Goal: Entertainment & Leisure: Consume media (video, audio)

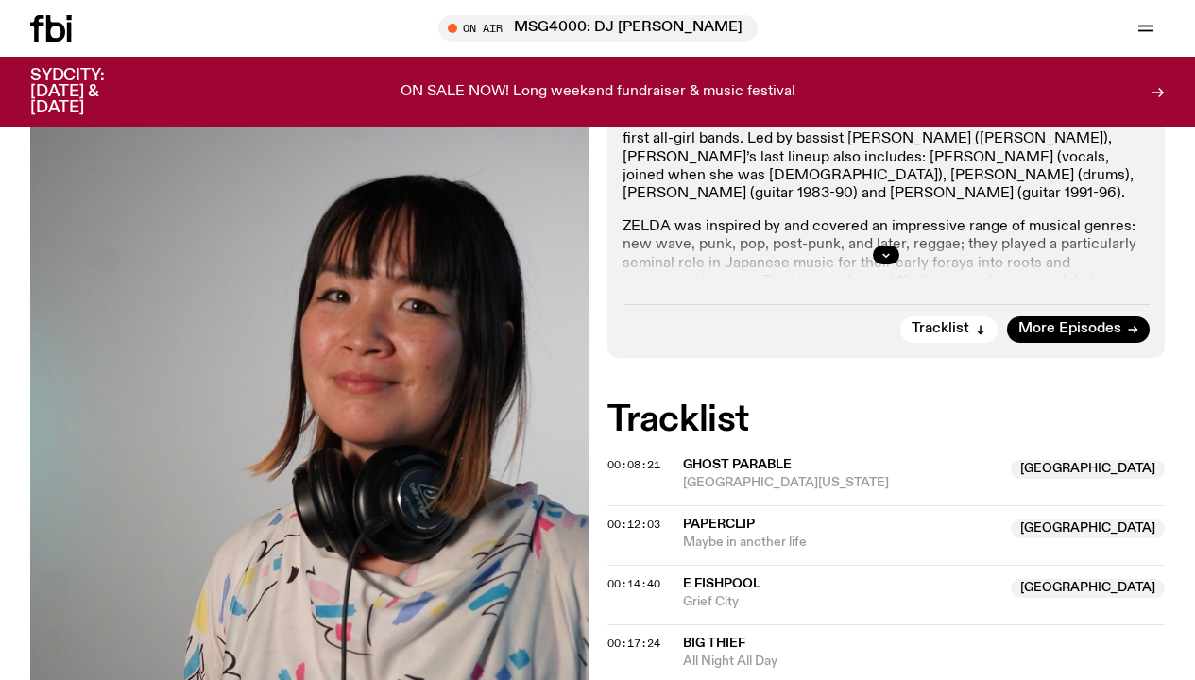
scroll to position [399, 0]
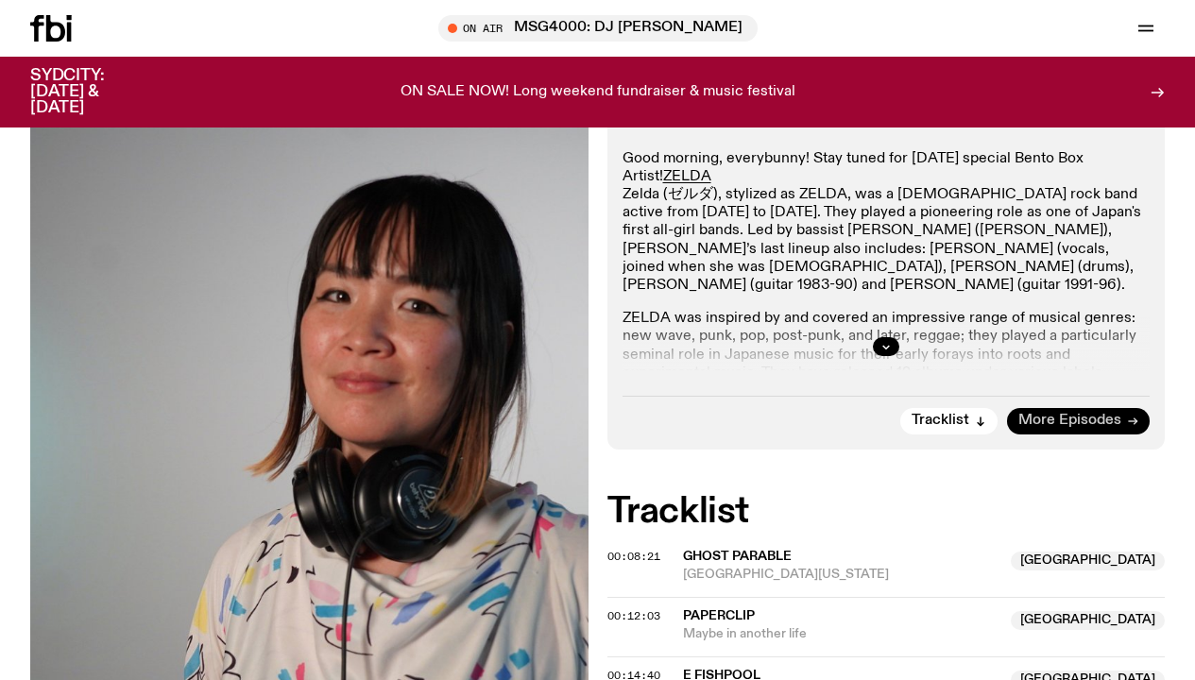
click at [1062, 414] on span "More Episodes" at bounding box center [1069, 421] width 103 height 14
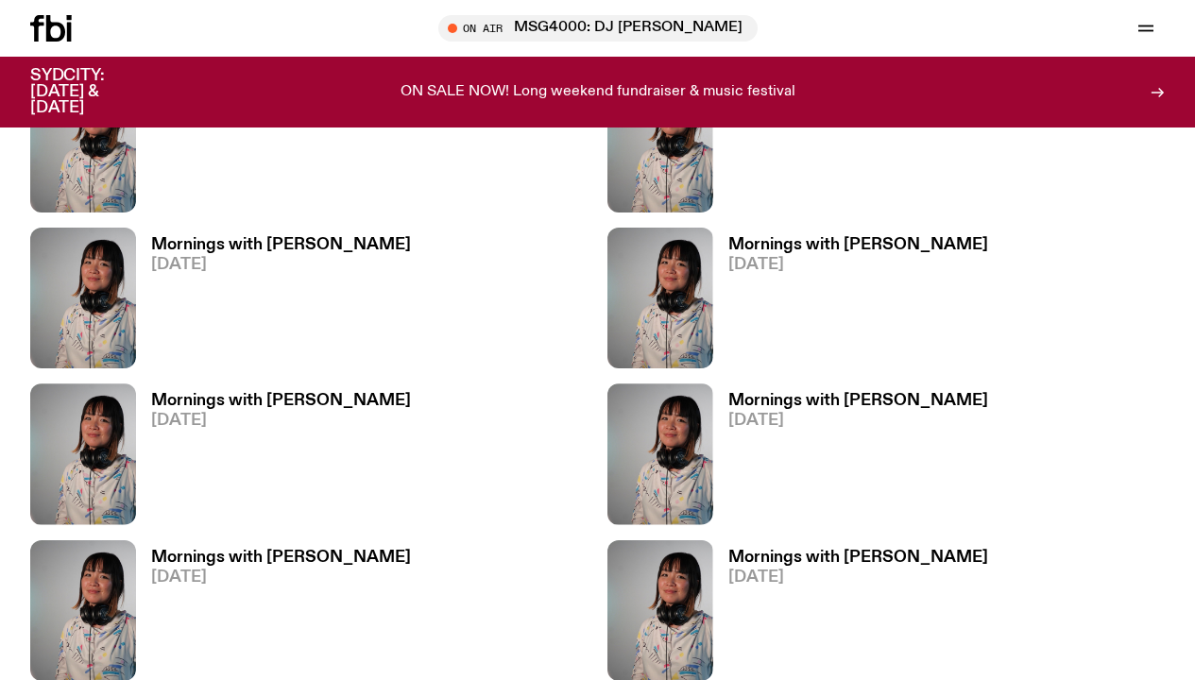
scroll to position [658, 0]
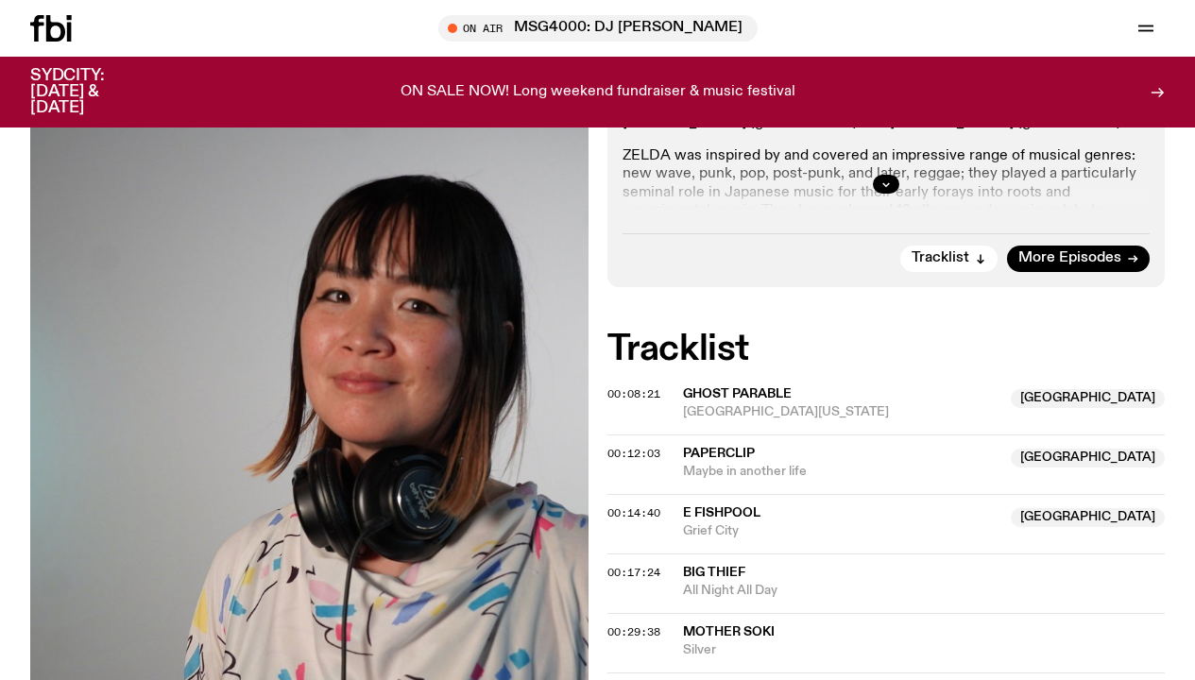
scroll to position [501, 0]
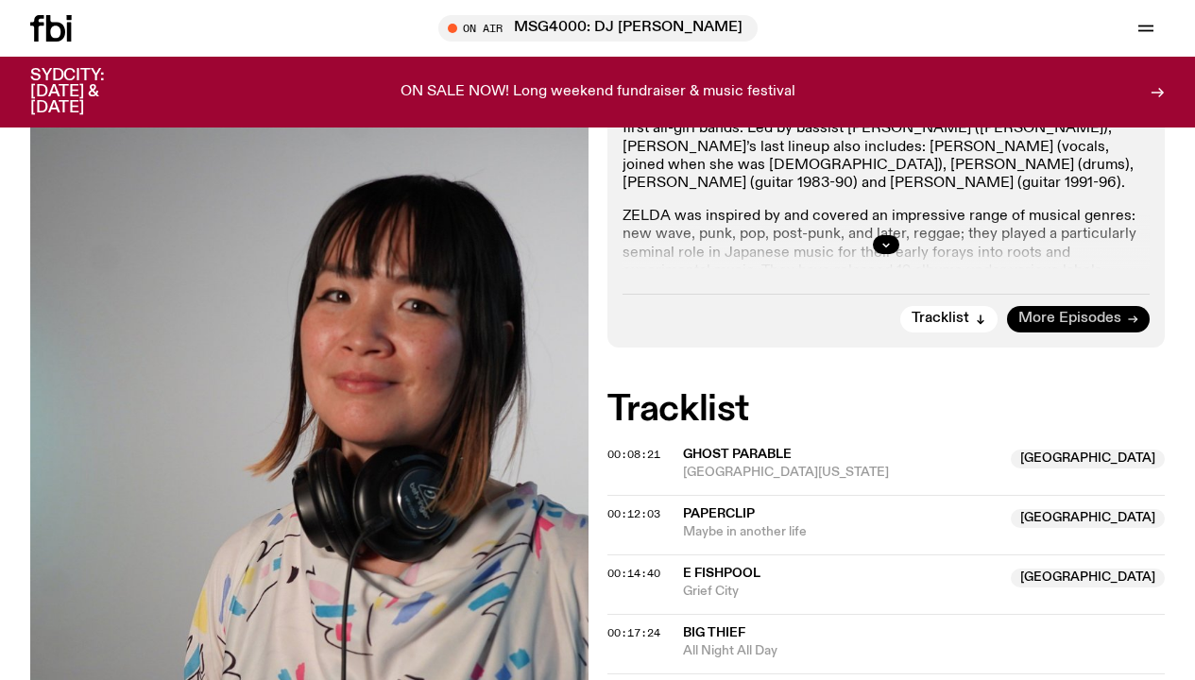
click at [1059, 312] on span "More Episodes" at bounding box center [1069, 319] width 103 height 14
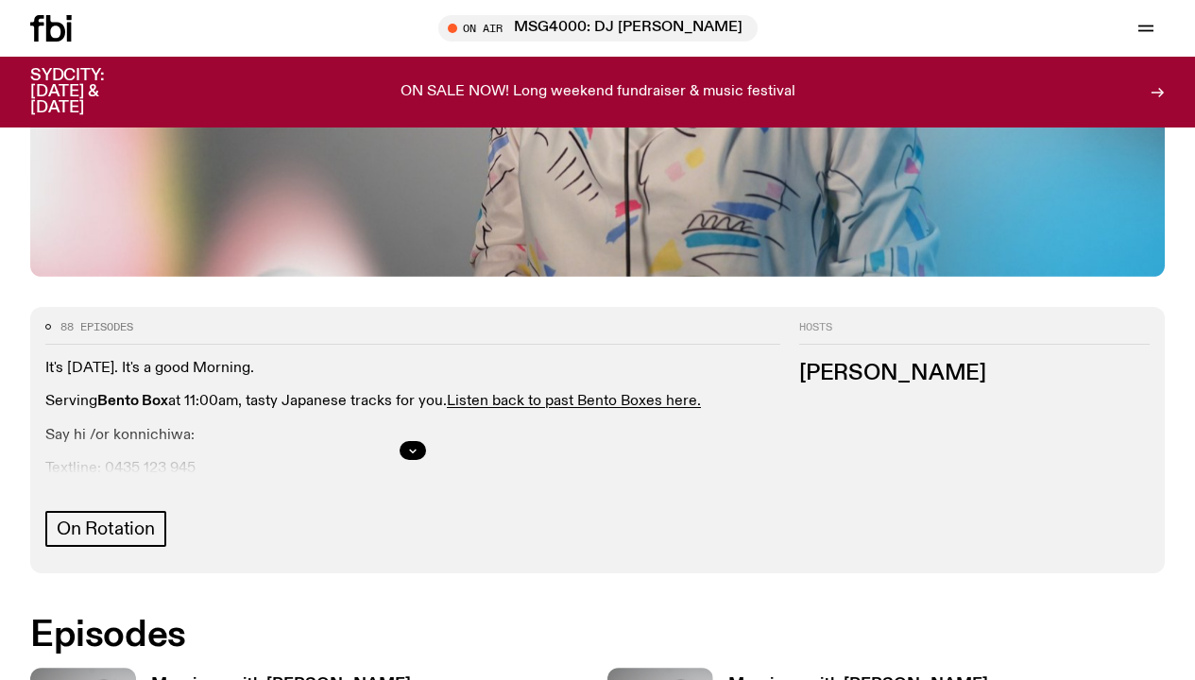
scroll to position [729, 0]
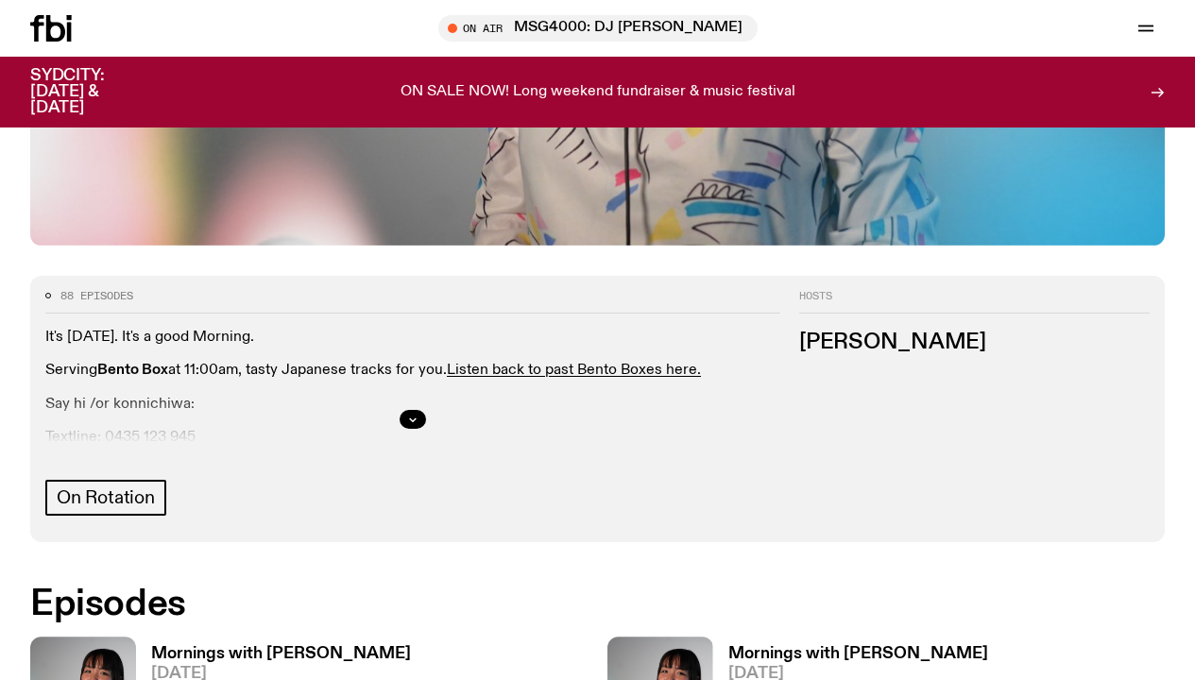
click at [728, 646] on h3 "Mornings with [PERSON_NAME]" at bounding box center [858, 654] width 260 height 16
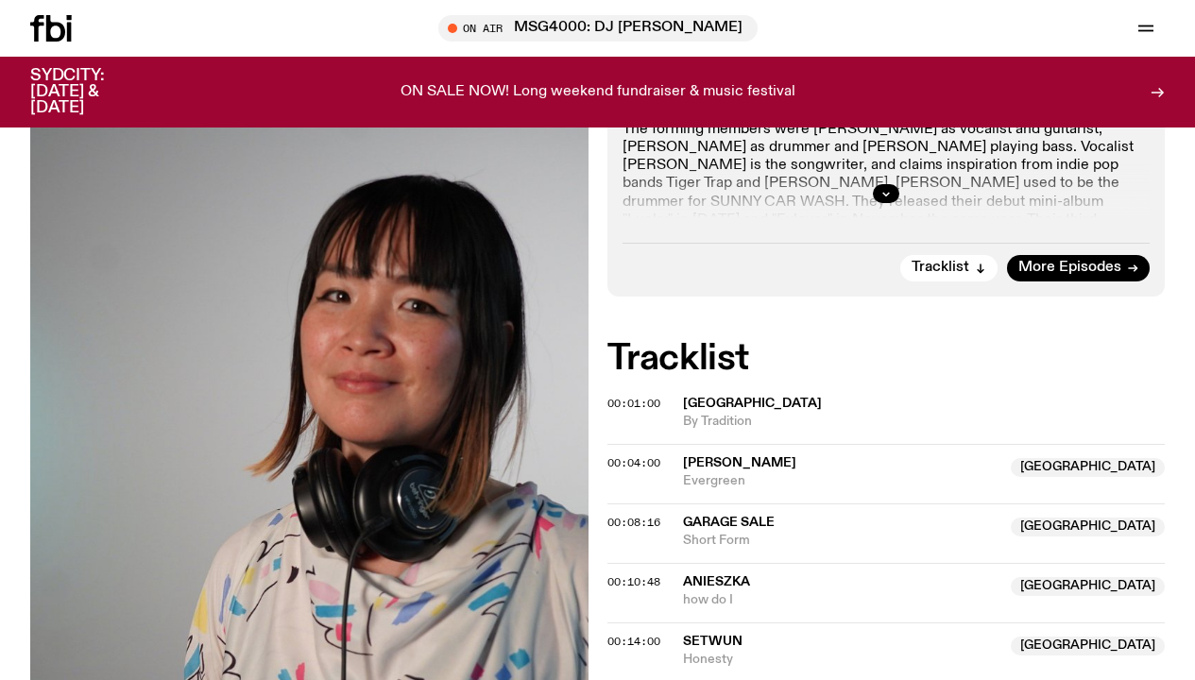
scroll to position [549, 0]
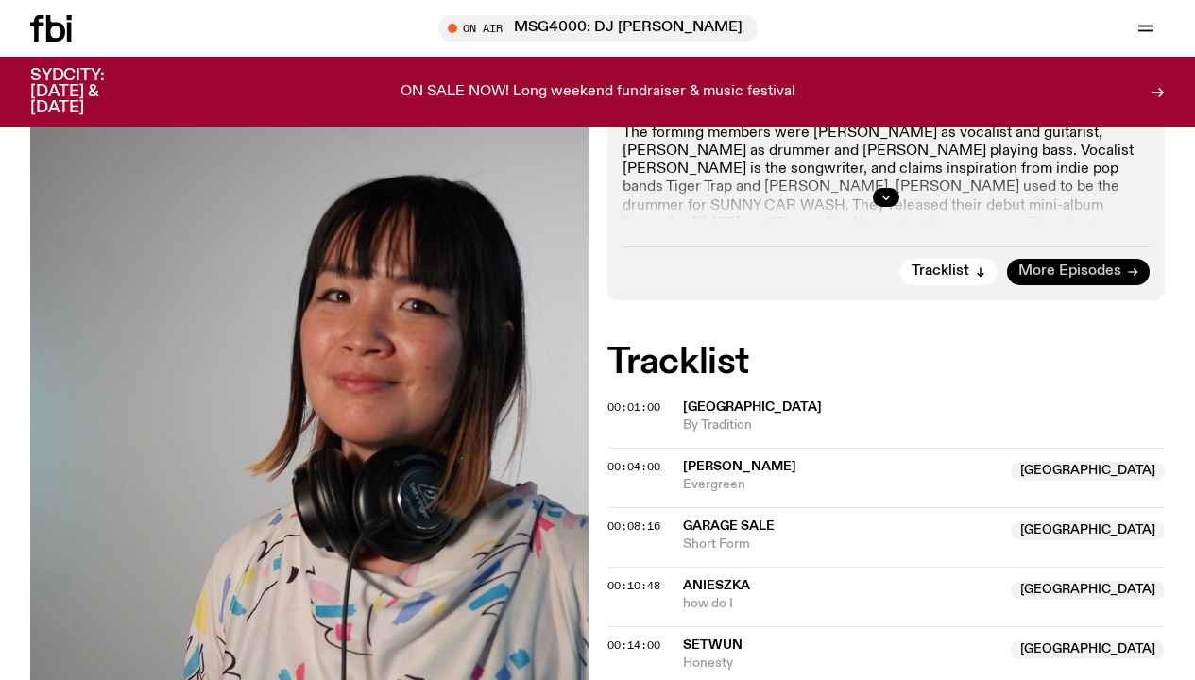
click at [1035, 264] on span "More Episodes" at bounding box center [1069, 271] width 103 height 14
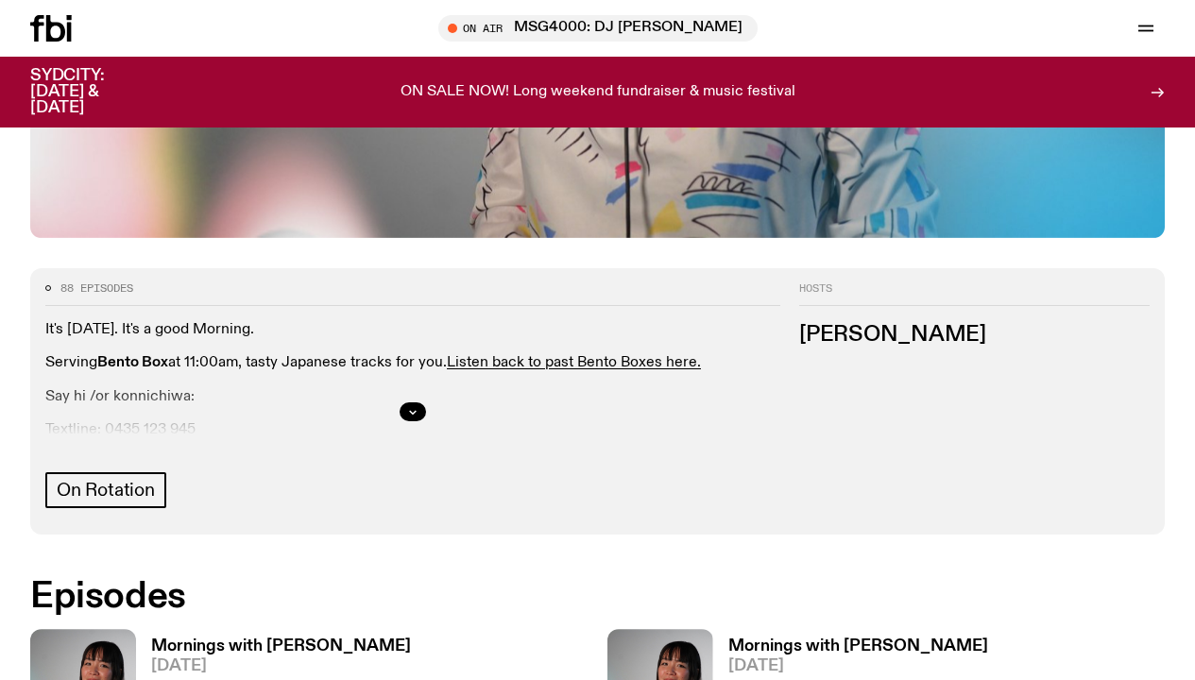
scroll to position [752, 0]
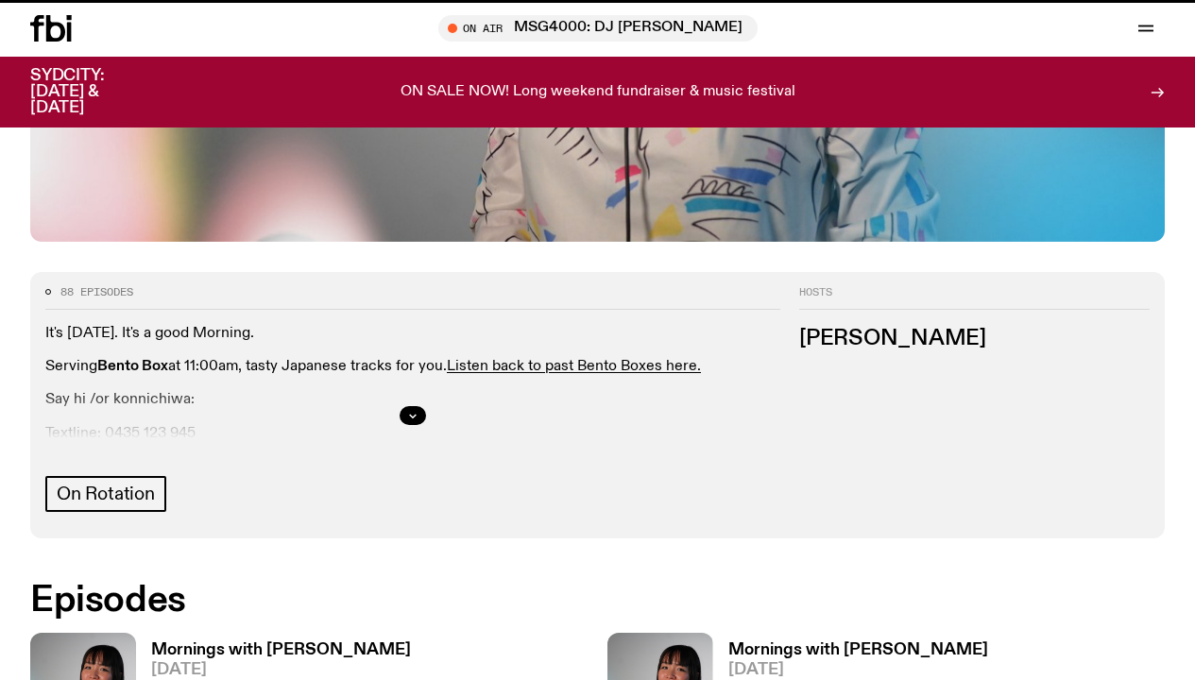
scroll to position [737, 0]
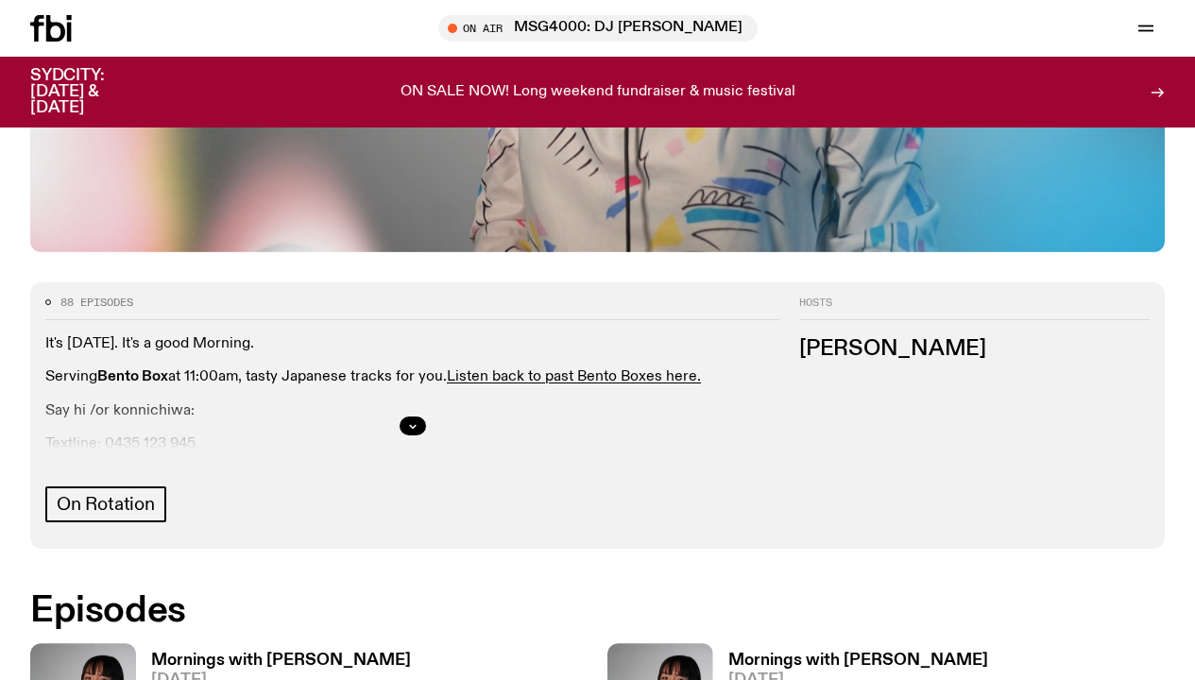
scroll to position [722, 0]
click at [728, 654] on h3 "Mornings with [PERSON_NAME]" at bounding box center [858, 662] width 260 height 16
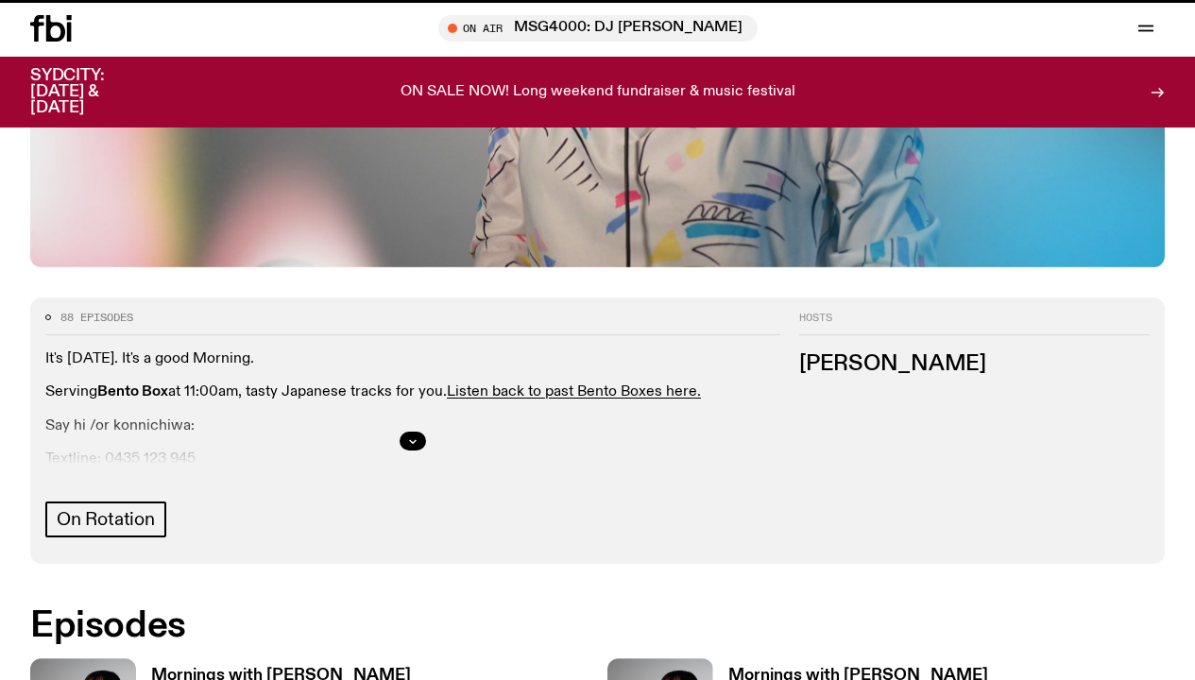
scroll to position [706, 0]
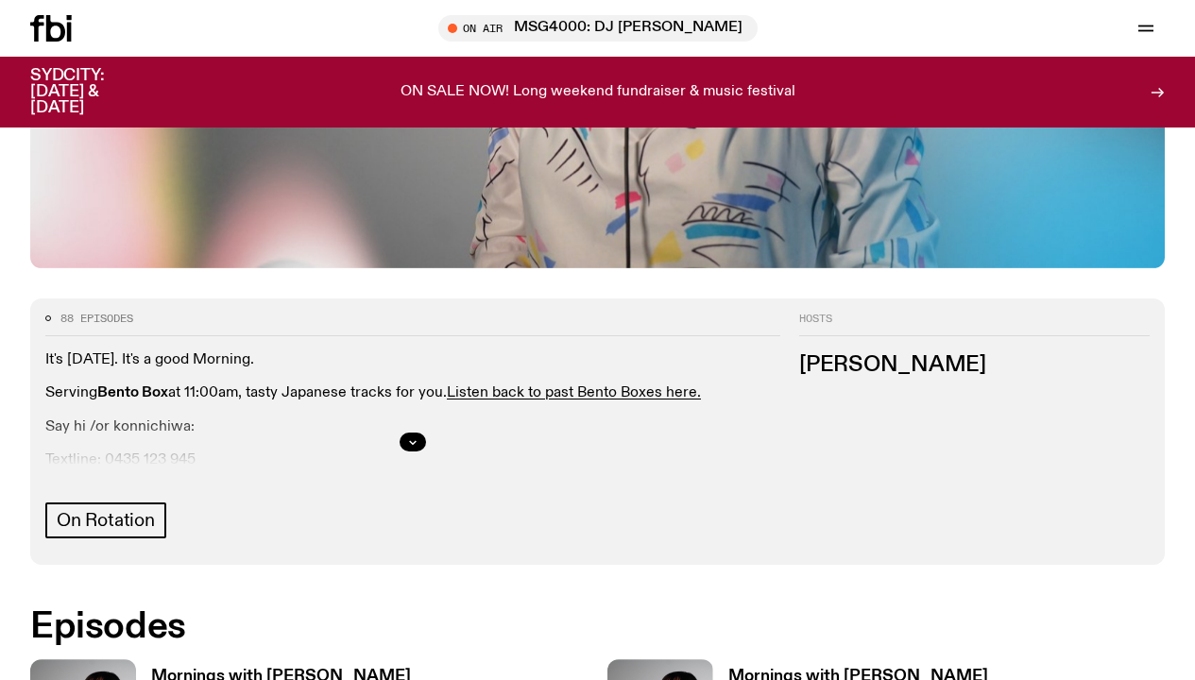
click at [169, 669] on h3 "Mornings with [PERSON_NAME]" at bounding box center [281, 677] width 260 height 16
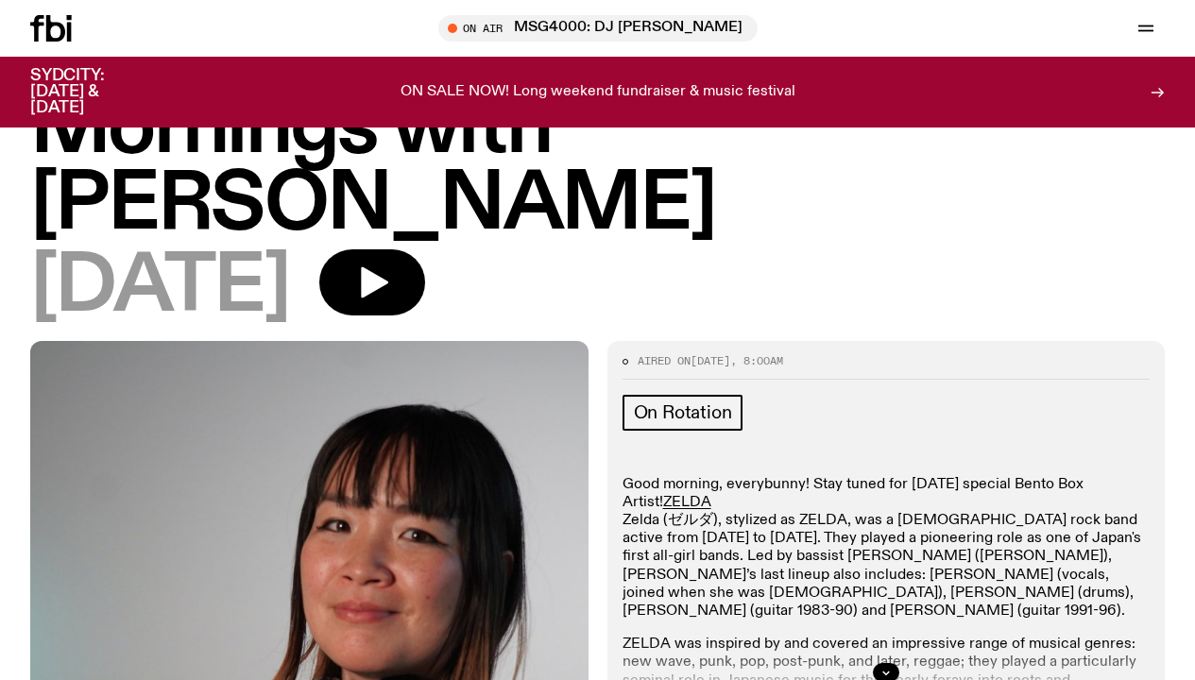
scroll to position [79, 0]
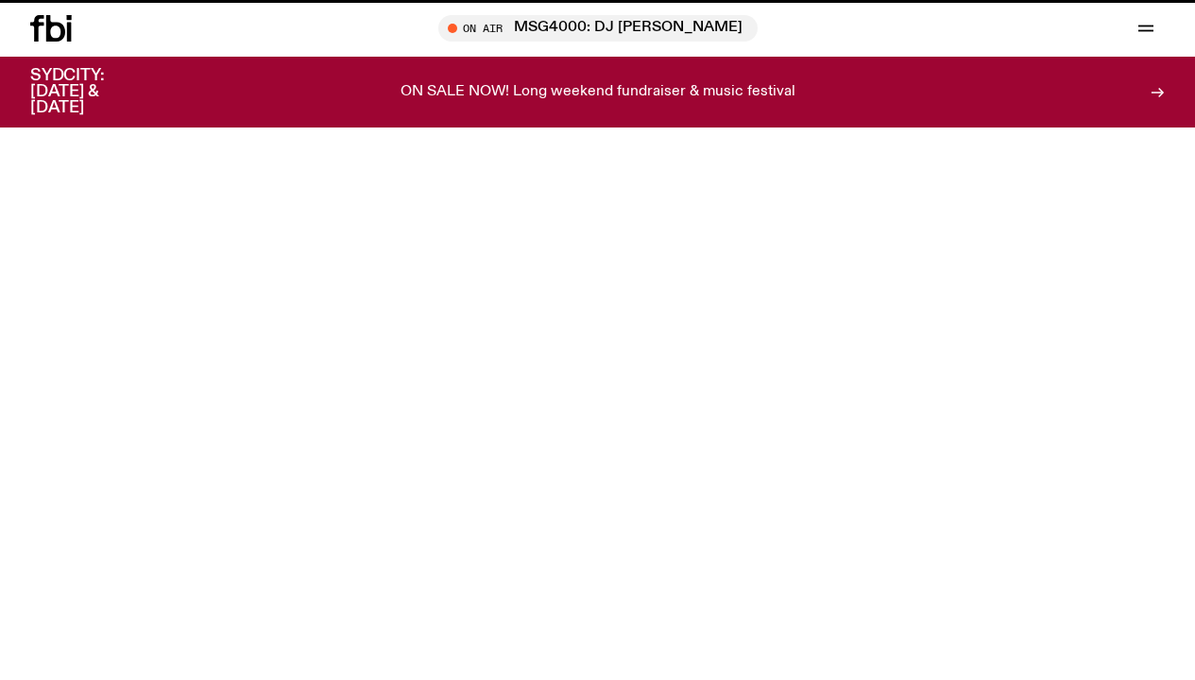
scroll to position [706, 0]
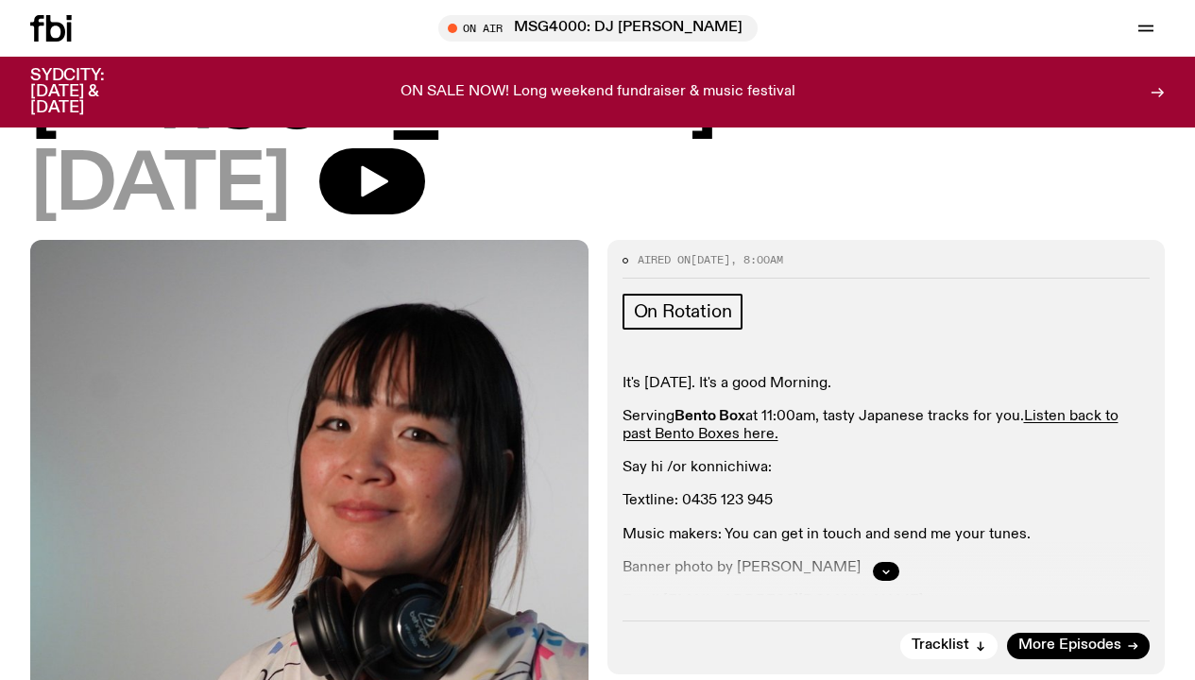
scroll to position [223, 0]
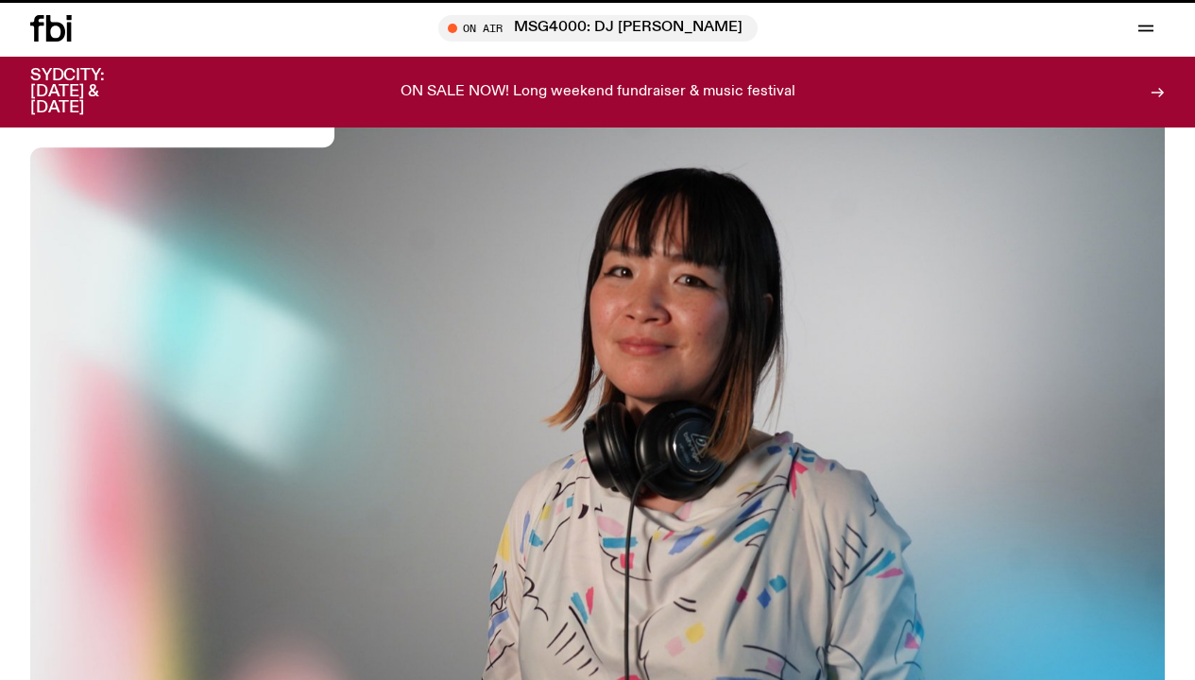
scroll to position [706, 0]
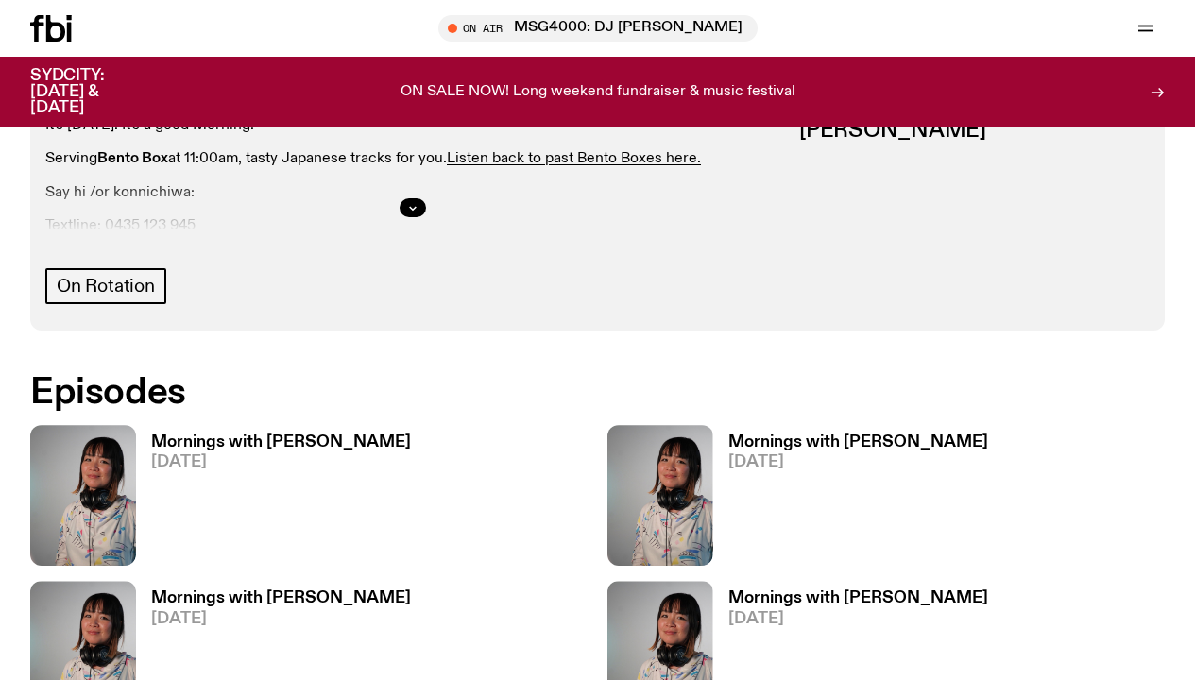
scroll to position [943, 0]
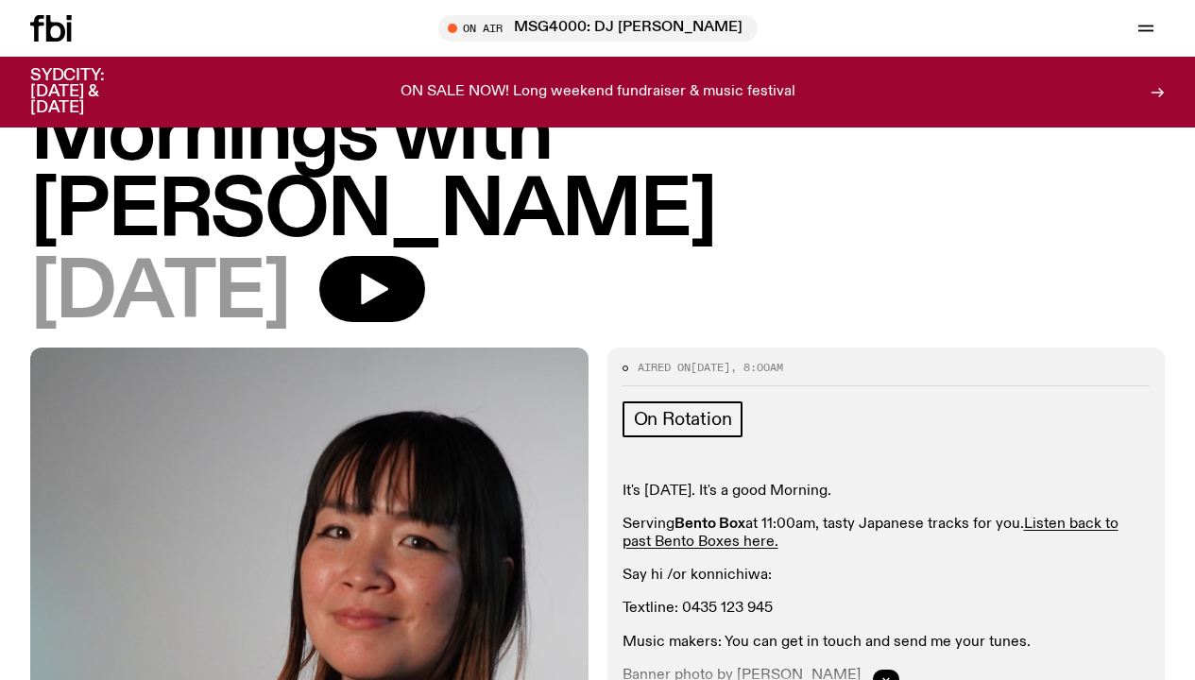
scroll to position [71, 0]
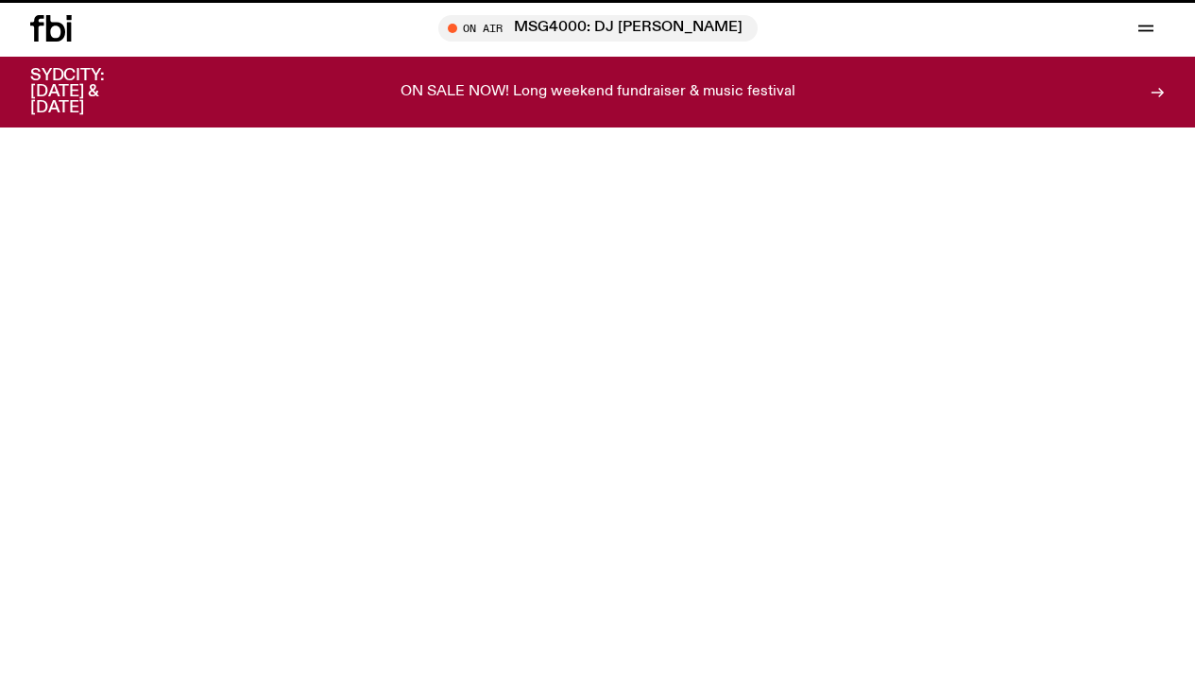
scroll to position [943, 0]
